Goal: Task Accomplishment & Management: Manage account settings

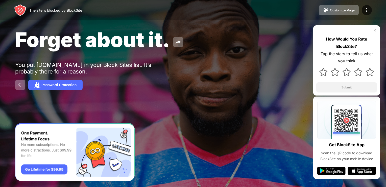
drag, startPoint x: 84, startPoint y: 6, endPoint x: 85, endPoint y: 9, distance: 3.2
click at [84, 9] on div "The site is blocked by BlockSite Customize Page Edit Block List Redirect Custom…" at bounding box center [193, 10] width 386 height 20
click at [19, 86] on img at bounding box center [20, 85] width 6 height 6
click at [21, 86] on img at bounding box center [20, 85] width 6 height 6
click at [19, 83] on img at bounding box center [20, 85] width 6 height 6
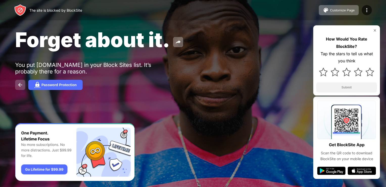
click at [21, 81] on button at bounding box center [20, 85] width 10 height 10
click at [18, 83] on img at bounding box center [20, 85] width 6 height 6
click at [264, 86] on div "Password Protection" at bounding box center [193, 85] width 356 height 10
drag, startPoint x: 263, startPoint y: 88, endPoint x: 264, endPoint y: 80, distance: 7.9
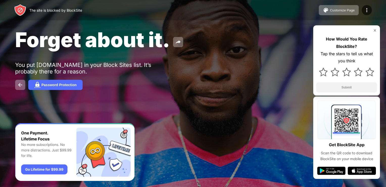
click at [264, 81] on div "Password Protection" at bounding box center [193, 85] width 356 height 10
click at [22, 83] on button at bounding box center [20, 85] width 10 height 10
click at [21, 10] on img at bounding box center [20, 10] width 12 height 12
click at [176, 43] on img at bounding box center [178, 42] width 6 height 6
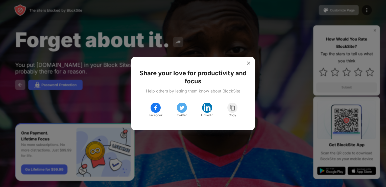
click at [177, 41] on div at bounding box center [193, 93] width 386 height 187
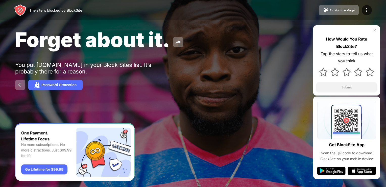
click at [224, 86] on div "Password Protection" at bounding box center [193, 85] width 356 height 10
drag, startPoint x: 224, startPoint y: 86, endPoint x: 386, endPoint y: 37, distance: 169.2
click at [386, 63] on html "The site is blocked by BlockSite Customize Page Edit Block List Redirect Custom…" at bounding box center [193, 93] width 386 height 187
